Goal: Information Seeking & Learning: Compare options

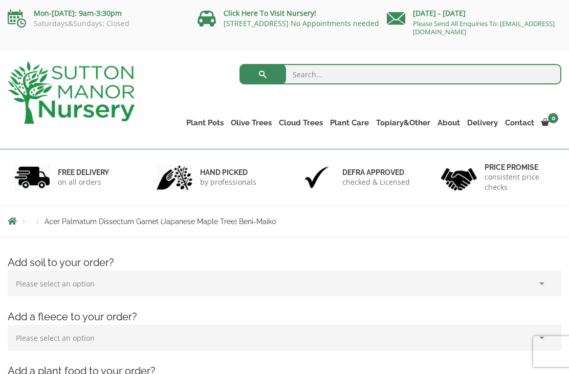
click at [0, 0] on link "Ilex Crenata Cloud Trees" at bounding box center [0, 0] width 0 height 0
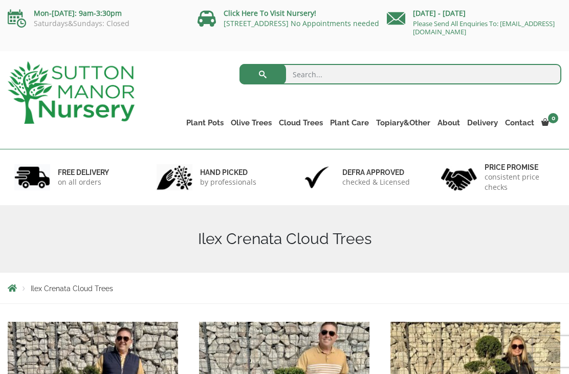
click at [0, 0] on link "Castlewellan" at bounding box center [0, 0] width 0 height 0
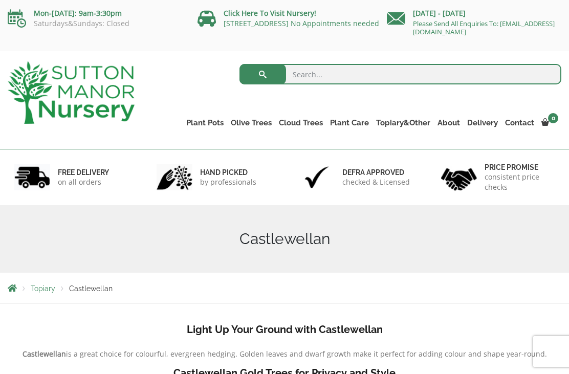
click at [0, 0] on link "Ligustrum Pom Poms" at bounding box center [0, 0] width 0 height 0
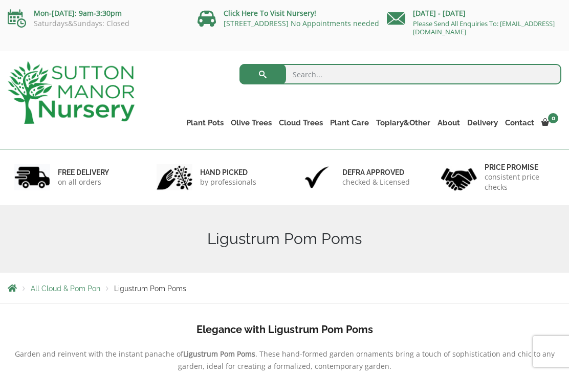
click at [0, 0] on link "Palm Trees" at bounding box center [0, 0] width 0 height 0
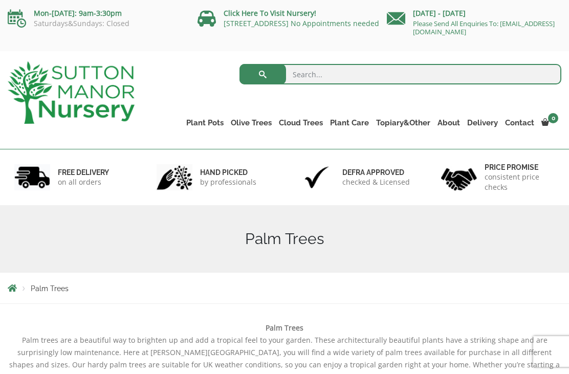
click at [0, 0] on link "Ilex Crenata" at bounding box center [0, 0] width 0 height 0
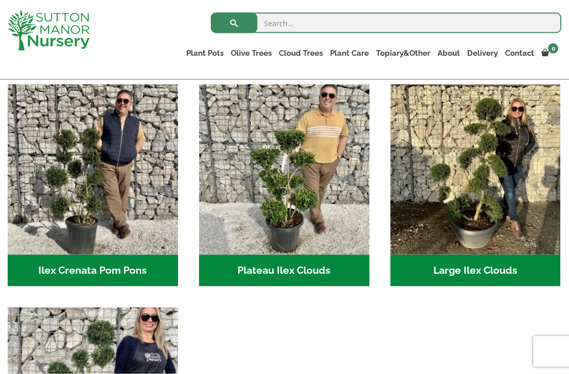
scroll to position [220, 0]
click at [501, 200] on img "Visit product category Large Ilex Clouds" at bounding box center [476, 169] width 170 height 170
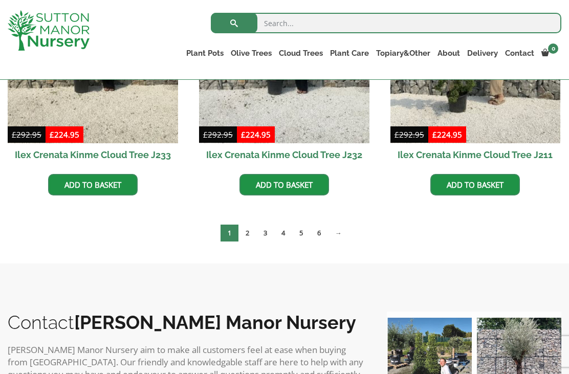
scroll to position [369, 0]
click at [247, 228] on link "2" at bounding box center [248, 233] width 18 height 17
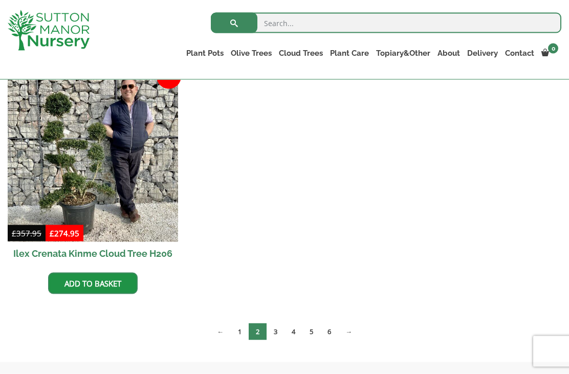
scroll to position [758, 0]
click at [276, 329] on link "3" at bounding box center [276, 331] width 18 height 17
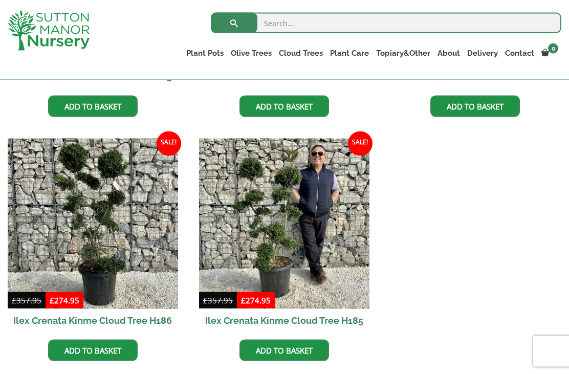
scroll to position [456, 0]
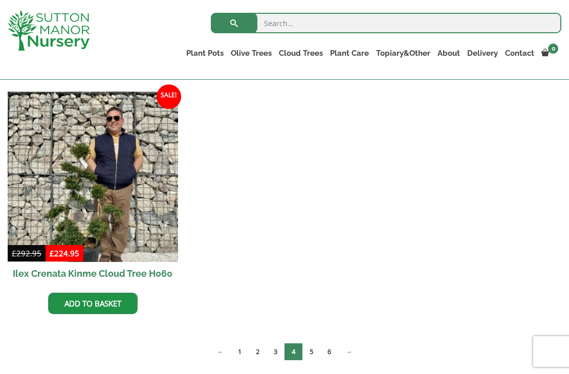
scroll to position [736, 0]
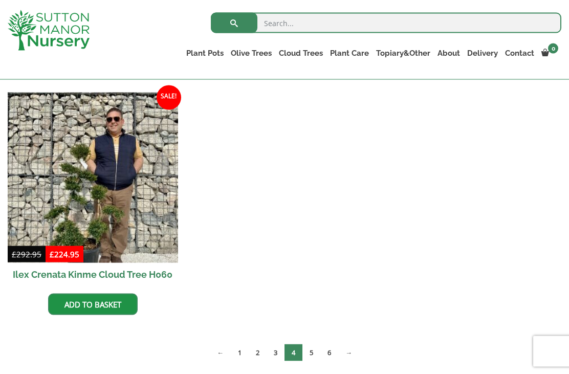
click at [313, 353] on link "5" at bounding box center [311, 352] width 18 height 17
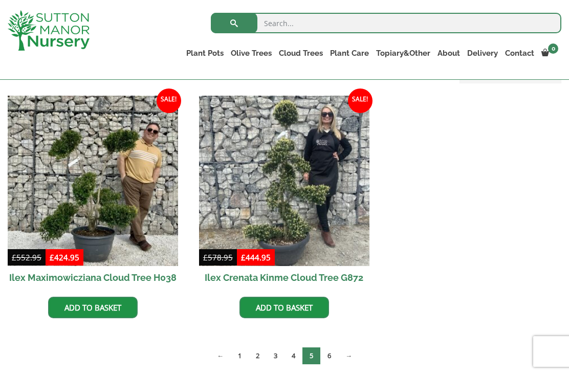
scroll to position [245, 0]
click at [330, 355] on link "6" at bounding box center [329, 356] width 18 height 17
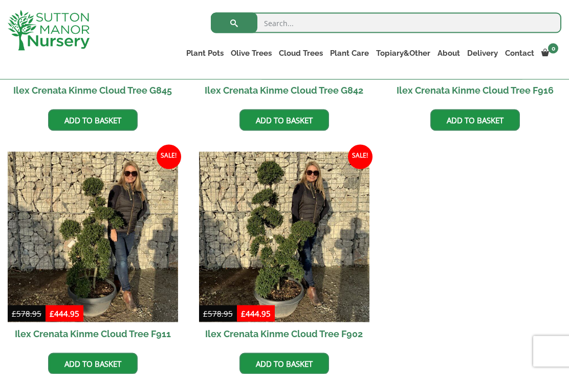
scroll to position [678, 0]
click at [392, 312] on ul "Sale! £ 578.95 Original price was: £578.95. £ 444.95 Current price is: £444.95.…" at bounding box center [285, 30] width 554 height 732
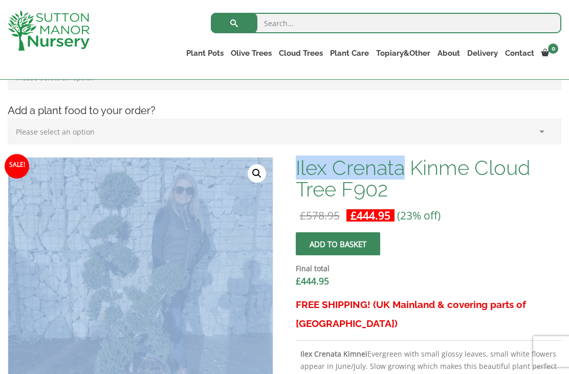
scroll to position [209, 0]
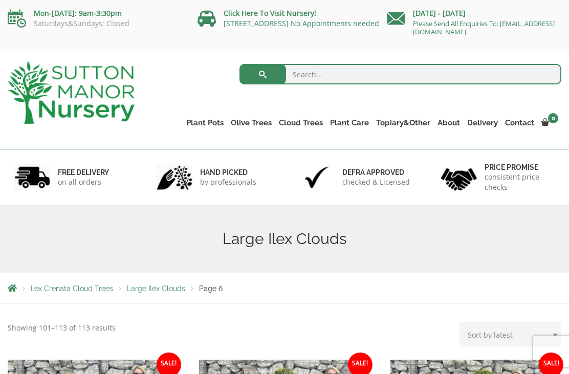
click at [0, 0] on link "Gnarled Olive Trees (Grande Range)" at bounding box center [0, 0] width 0 height 0
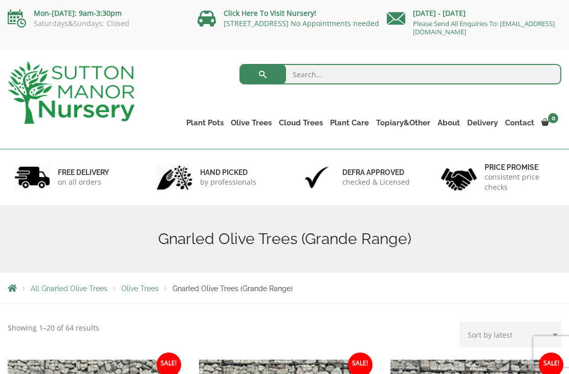
click at [0, 0] on link "Multi Stem Olives (Arcadia Range)" at bounding box center [0, 0] width 0 height 0
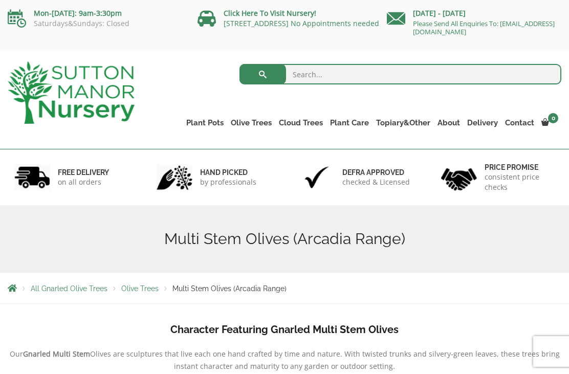
click at [0, 0] on link "Gnarled Olive Trees (Grande Range)" at bounding box center [0, 0] width 0 height 0
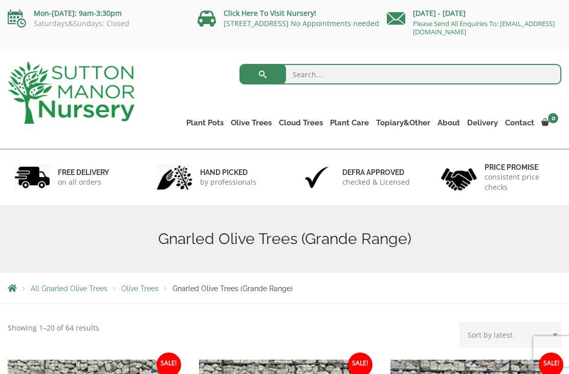
click at [0, 0] on link "Ilex Crenata Cloud Trees" at bounding box center [0, 0] width 0 height 0
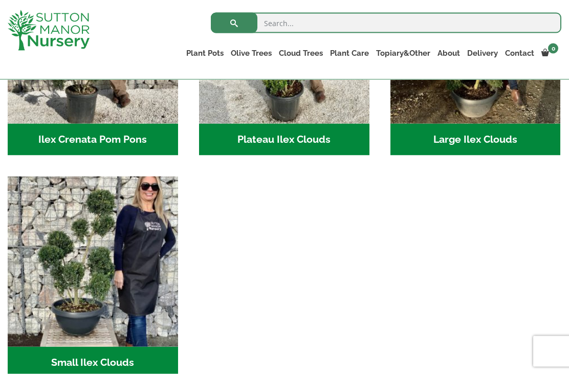
scroll to position [351, 0]
click at [149, 300] on img "Visit product category Small Ilex Clouds" at bounding box center [93, 261] width 170 height 170
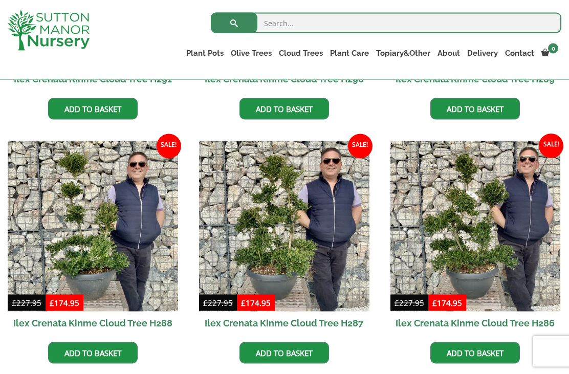
scroll to position [442, 0]
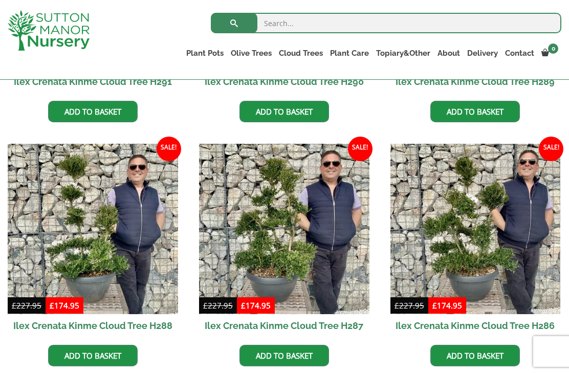
click at [0, 0] on link "Ilex Crenata Cloud Trees" at bounding box center [0, 0] width 0 height 0
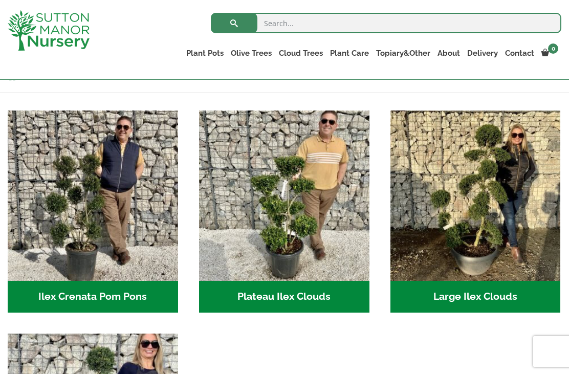
scroll to position [192, 0]
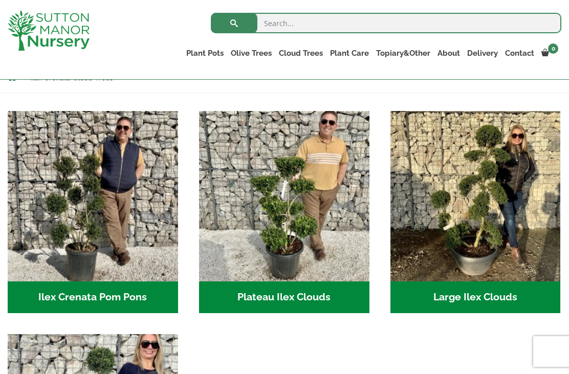
click at [480, 220] on img "Visit product category Large Ilex Clouds" at bounding box center [476, 196] width 170 height 170
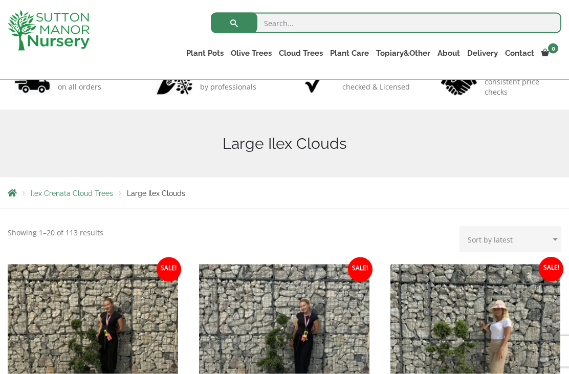
scroll to position [56, 0]
